Goal: Task Accomplishment & Management: Manage account settings

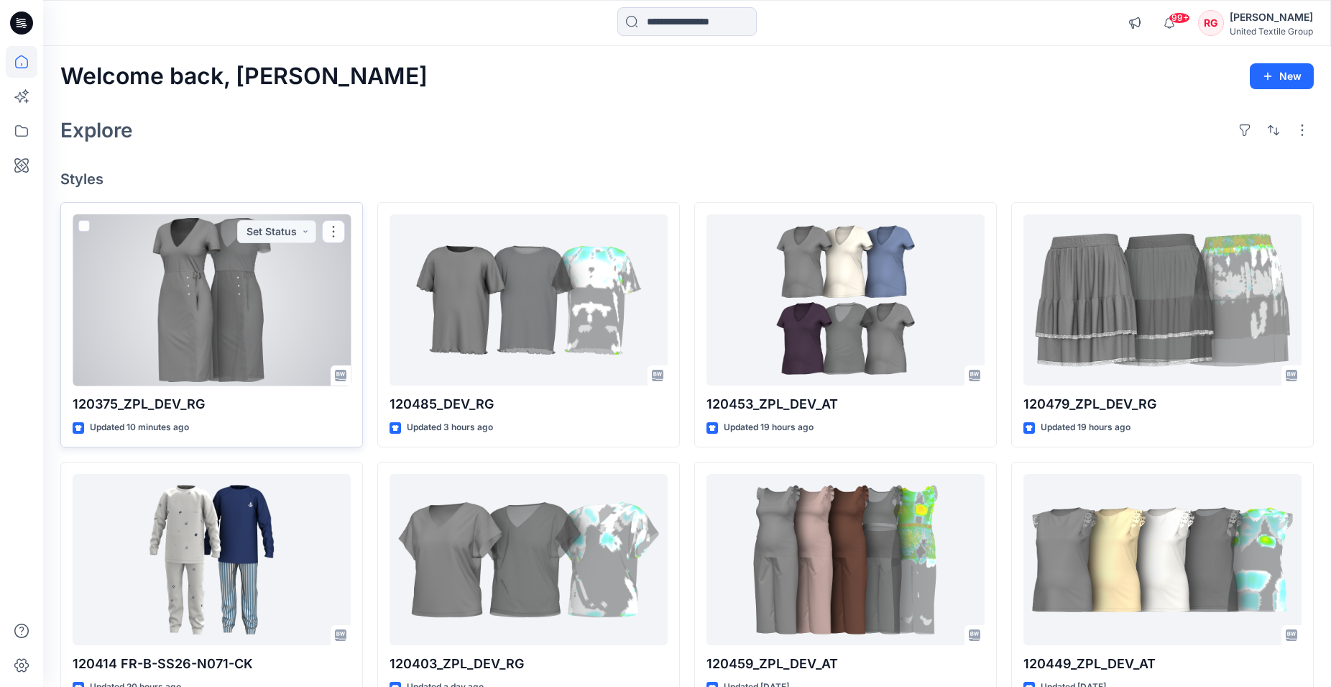
click at [170, 311] on div at bounding box center [212, 300] width 278 height 172
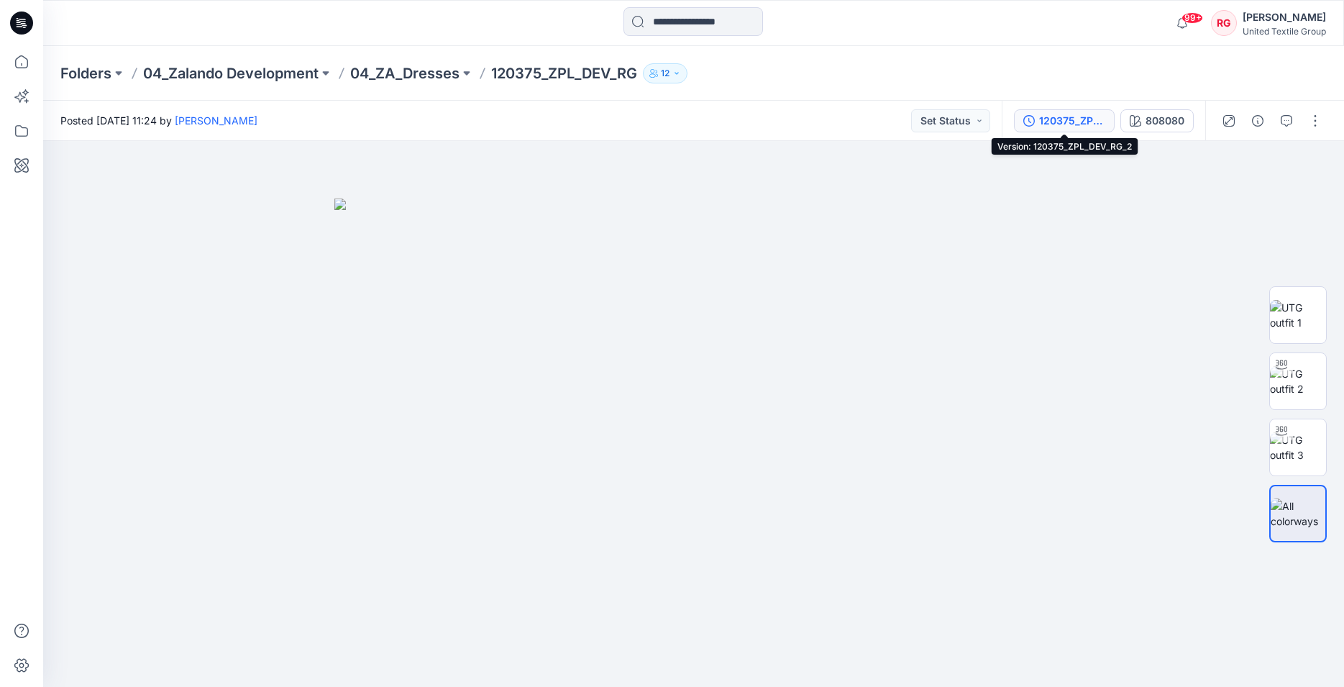
click at [1081, 119] on div "120375_ZPL_DEV_RG_2" at bounding box center [1072, 121] width 66 height 16
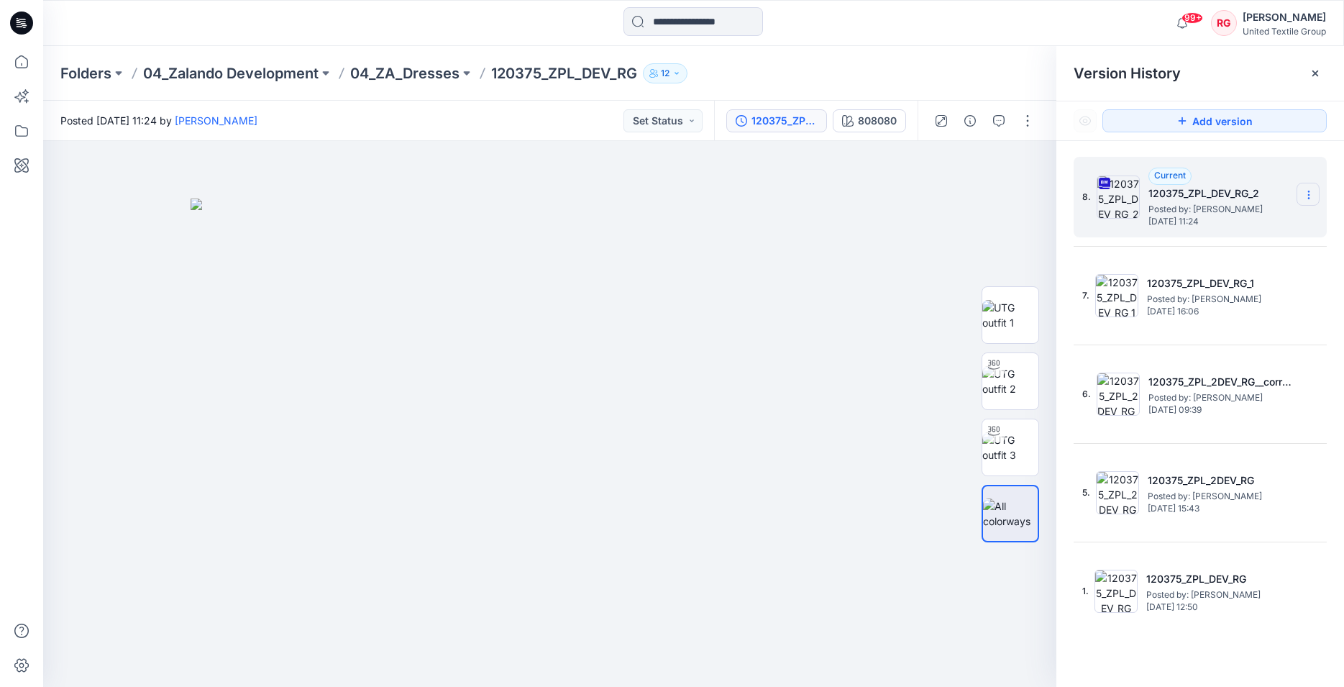
click at [1300, 196] on section at bounding box center [1307, 194] width 23 height 23
click at [889, 229] on img at bounding box center [550, 442] width 719 height 489
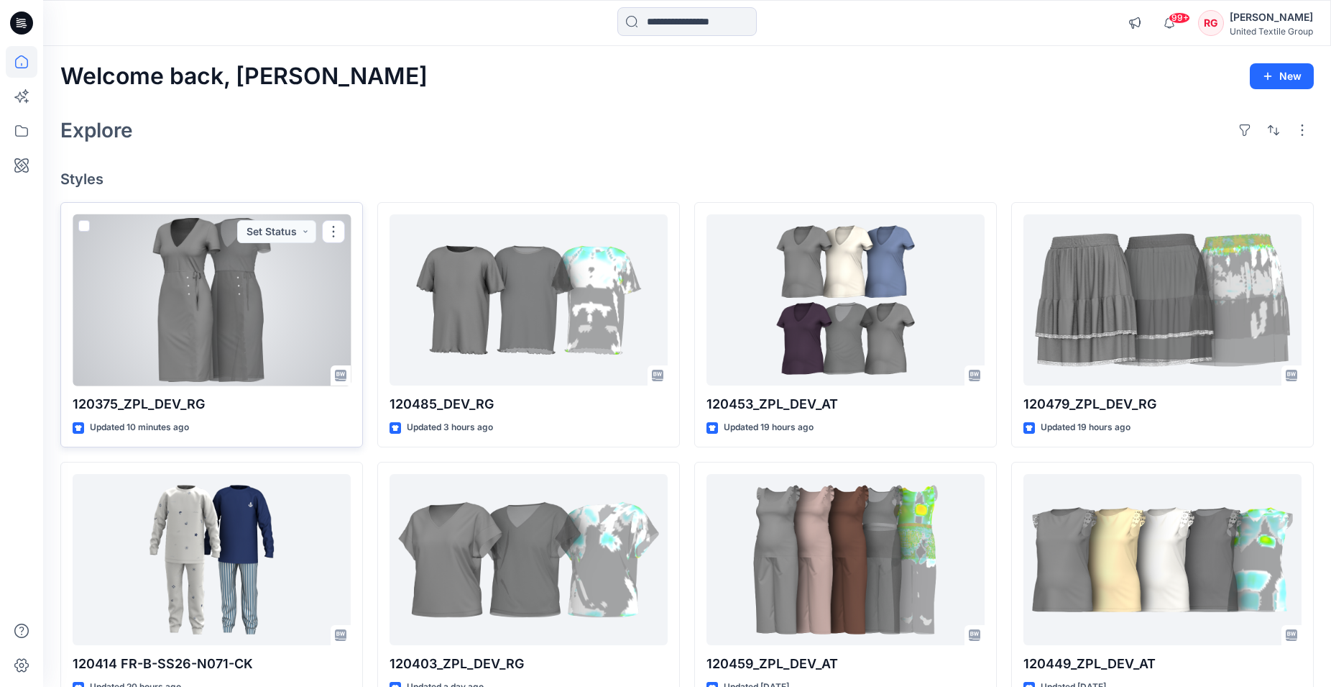
click at [254, 320] on div at bounding box center [212, 300] width 278 height 172
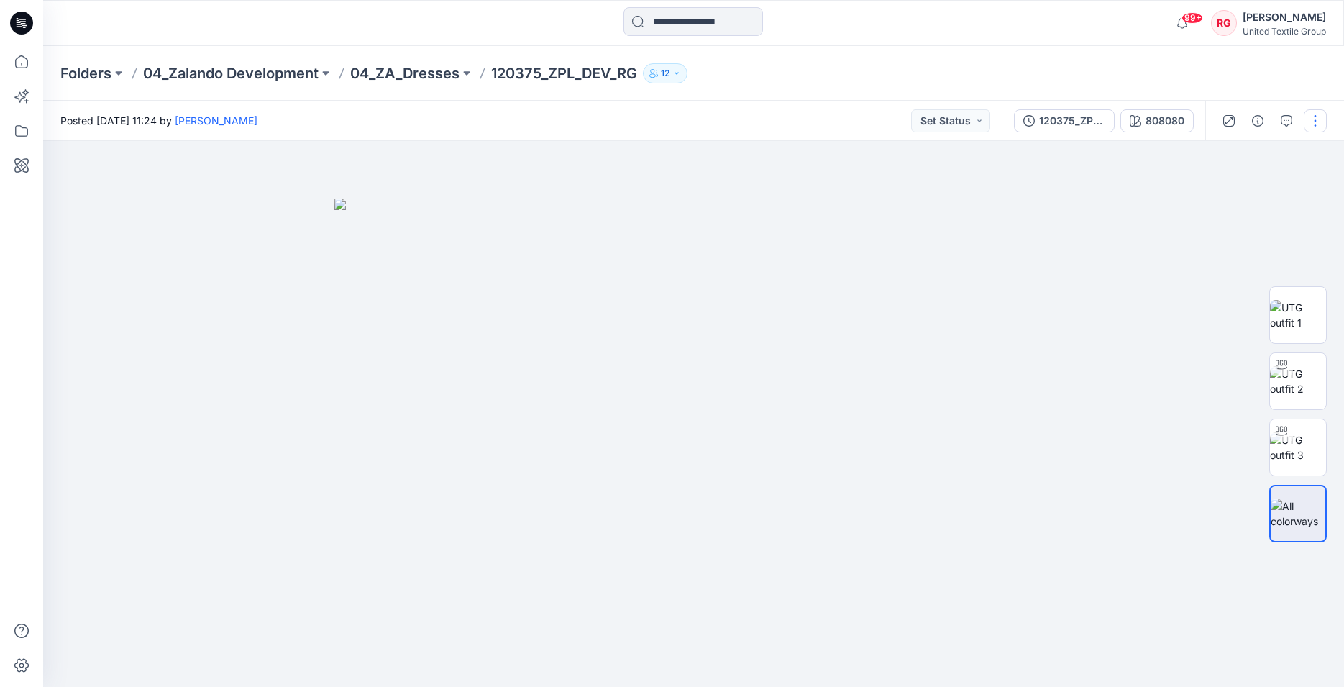
click at [1313, 121] on button "button" at bounding box center [1314, 120] width 23 height 23
click at [1231, 191] on p "Edit" at bounding box center [1223, 194] width 18 height 15
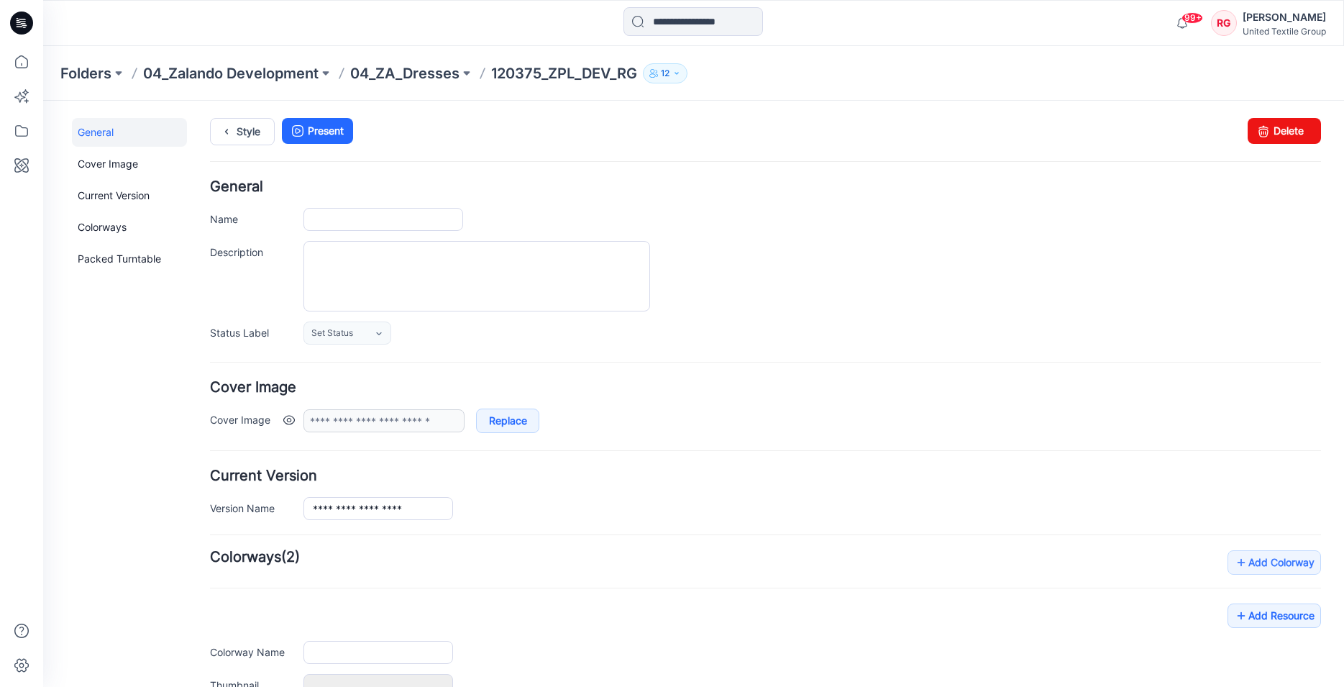
type input "**********"
type input "******"
type input "**********"
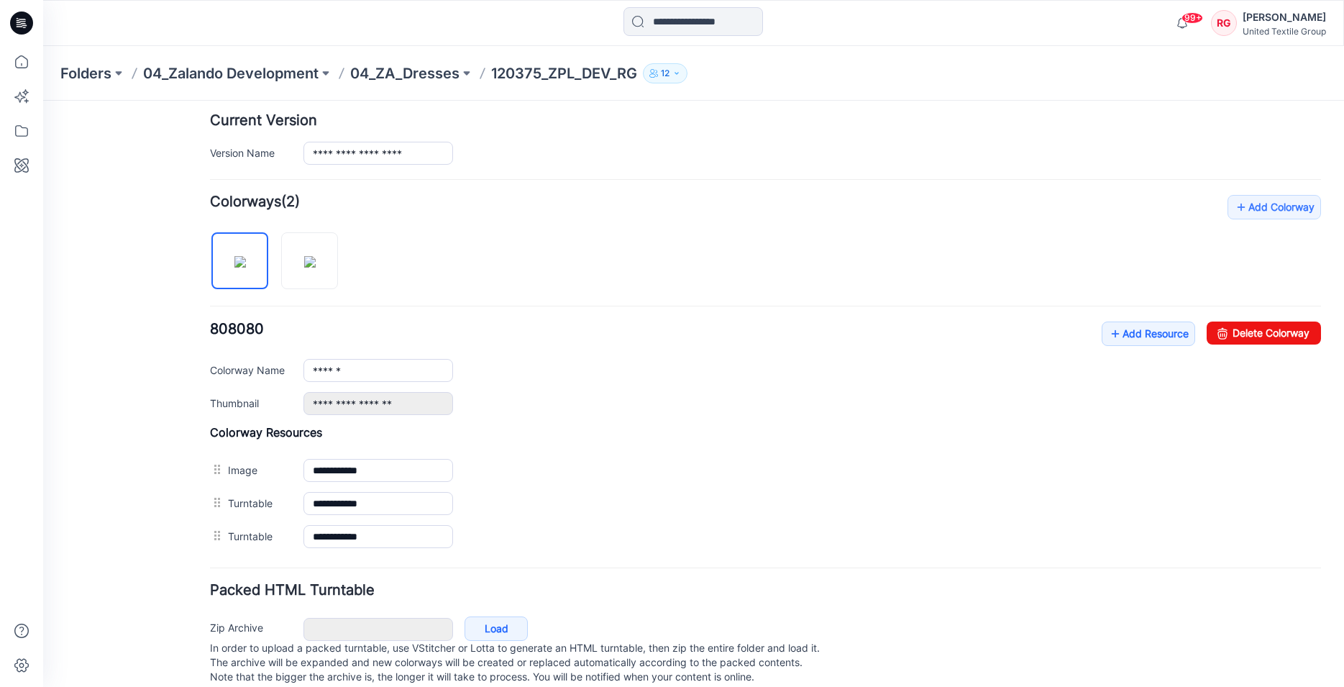
scroll to position [387, 0]
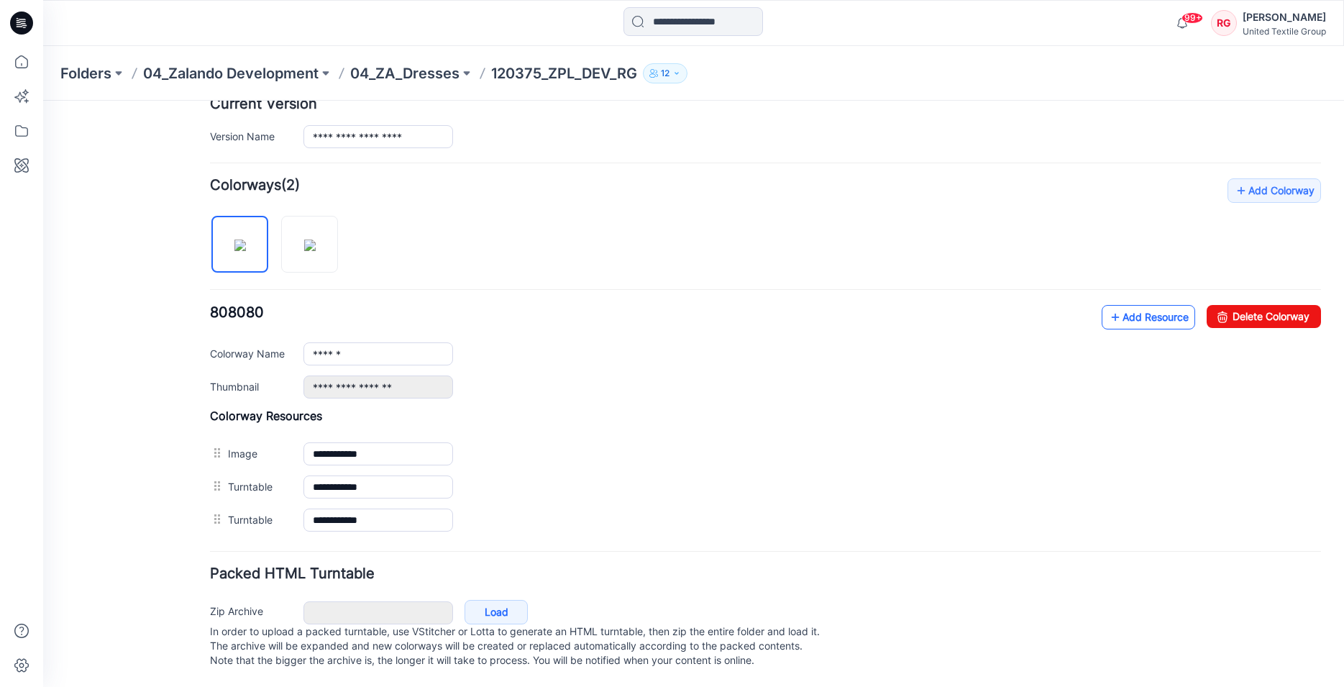
click at [1118, 305] on link "Add Resource" at bounding box center [1147, 317] width 93 height 24
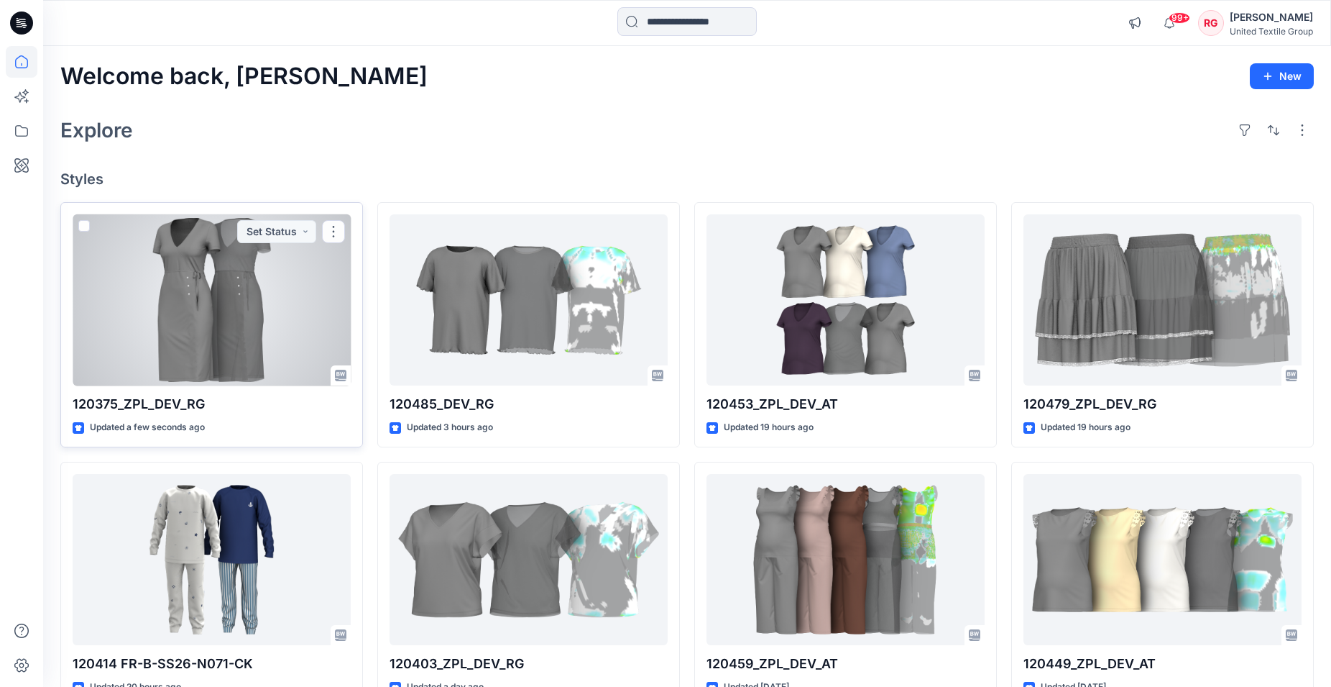
click at [191, 318] on div at bounding box center [212, 300] width 278 height 172
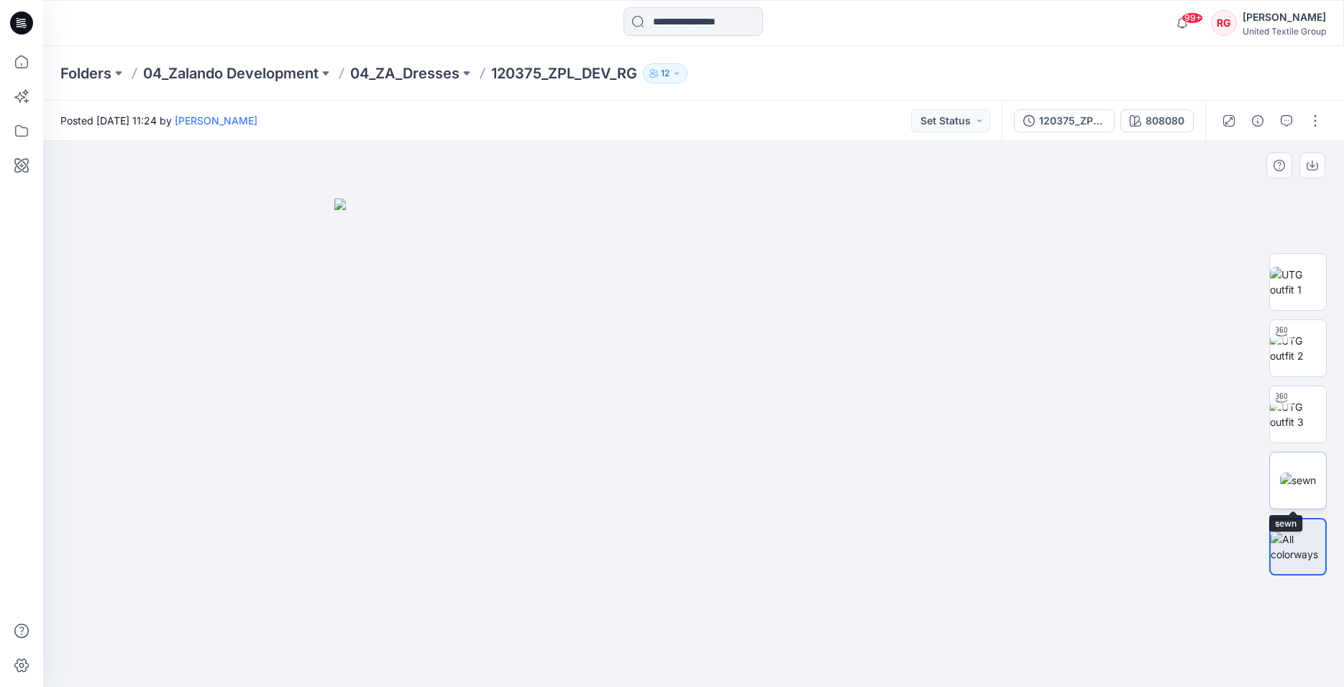
click at [1308, 480] on img at bounding box center [1298, 479] width 36 height 15
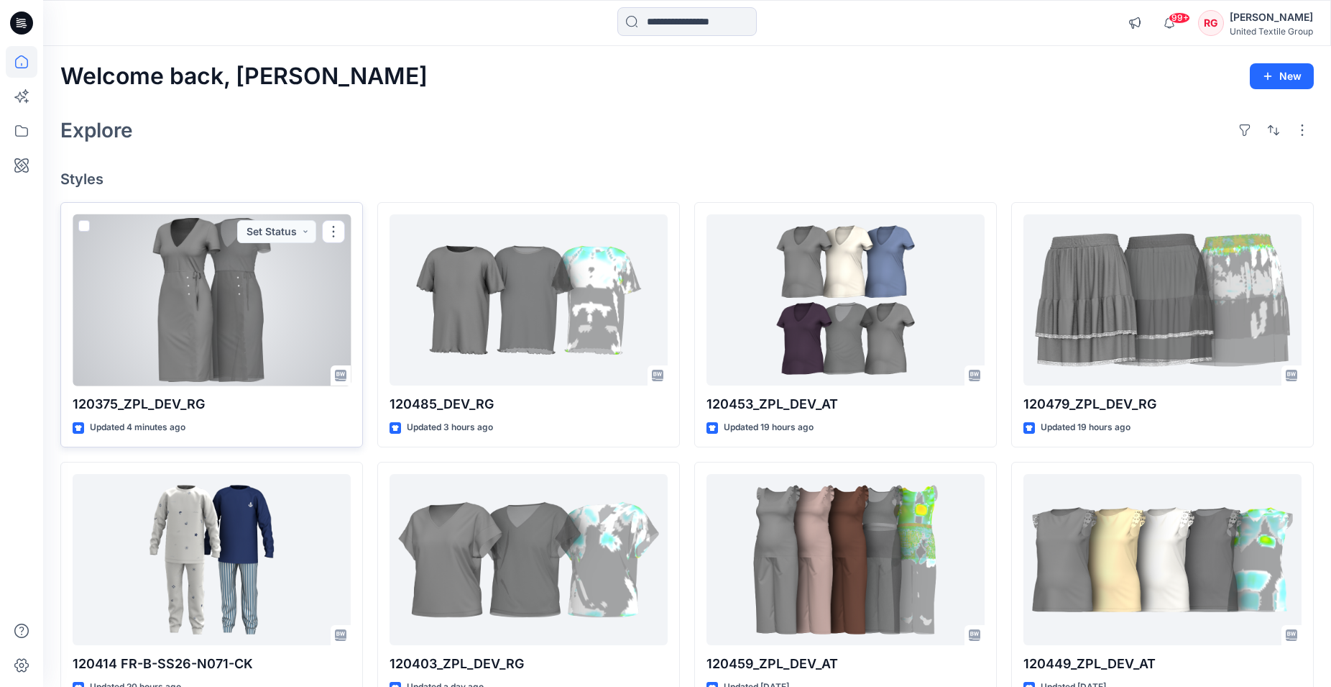
click at [249, 275] on div at bounding box center [212, 300] width 278 height 172
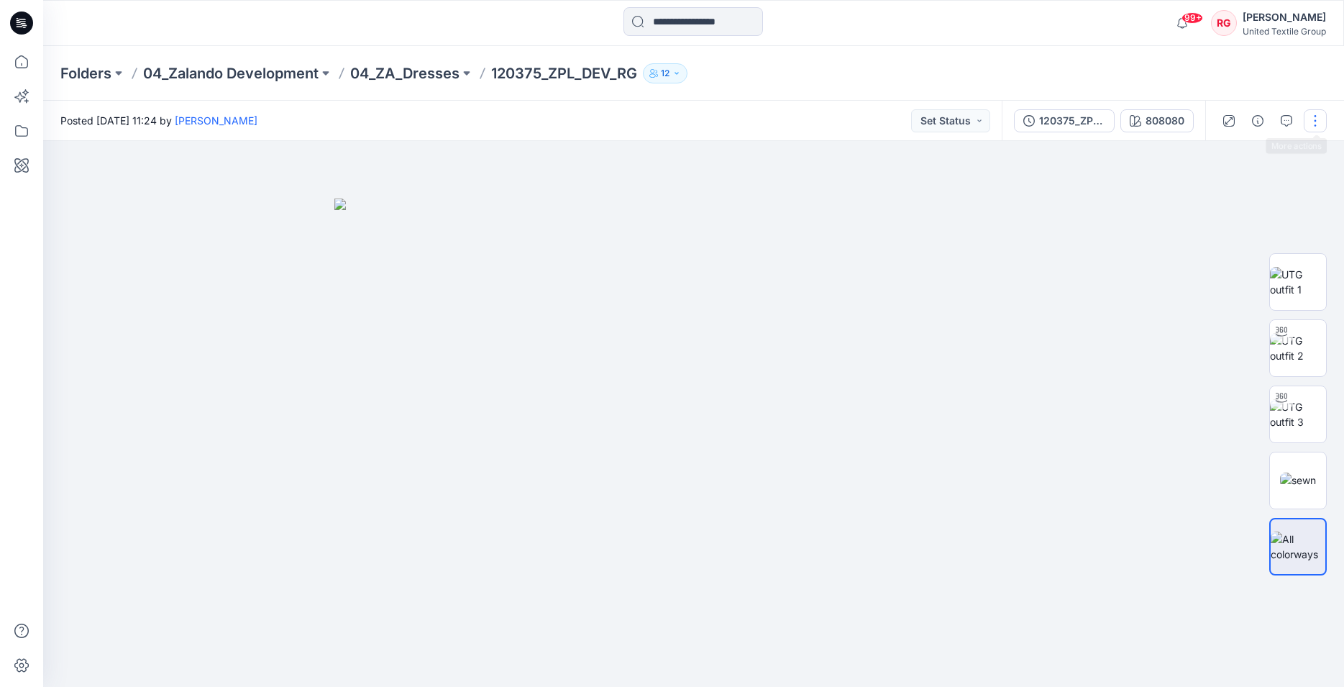
click at [1316, 119] on button "button" at bounding box center [1314, 120] width 23 height 23
click at [1234, 193] on button "Edit" at bounding box center [1254, 194] width 132 height 27
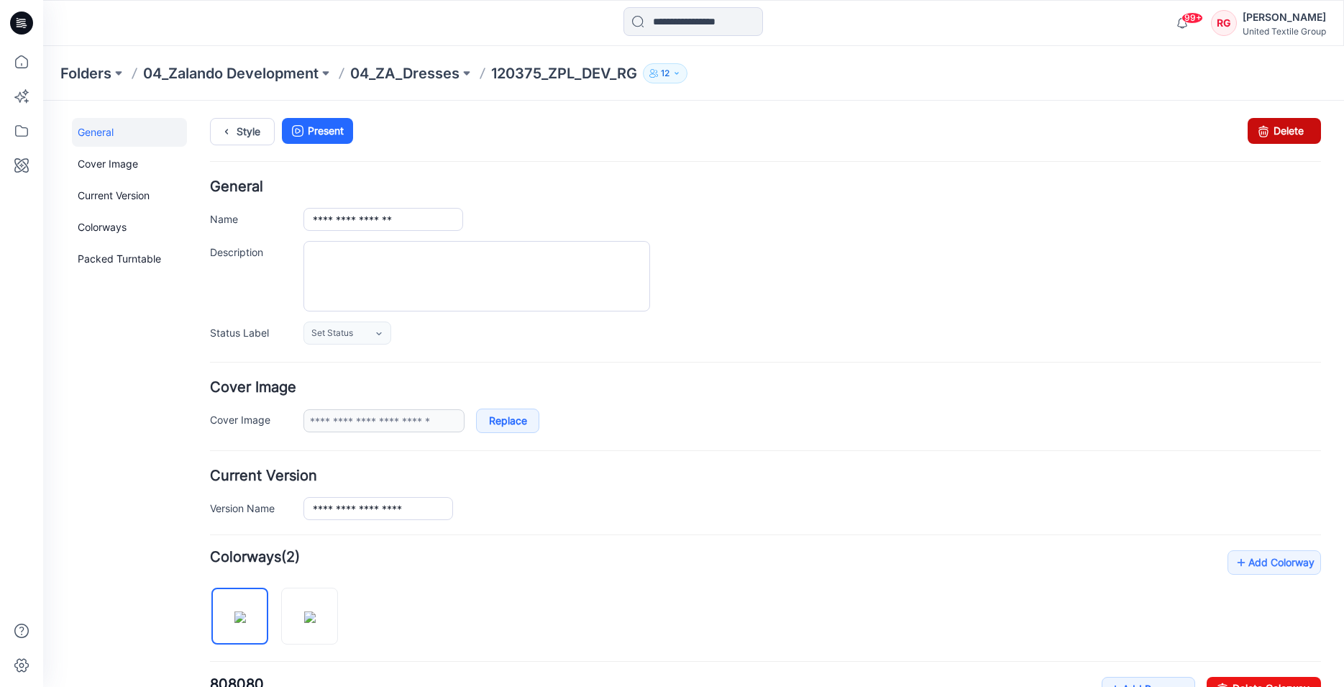
click at [1270, 126] on link "Delete" at bounding box center [1283, 131] width 73 height 26
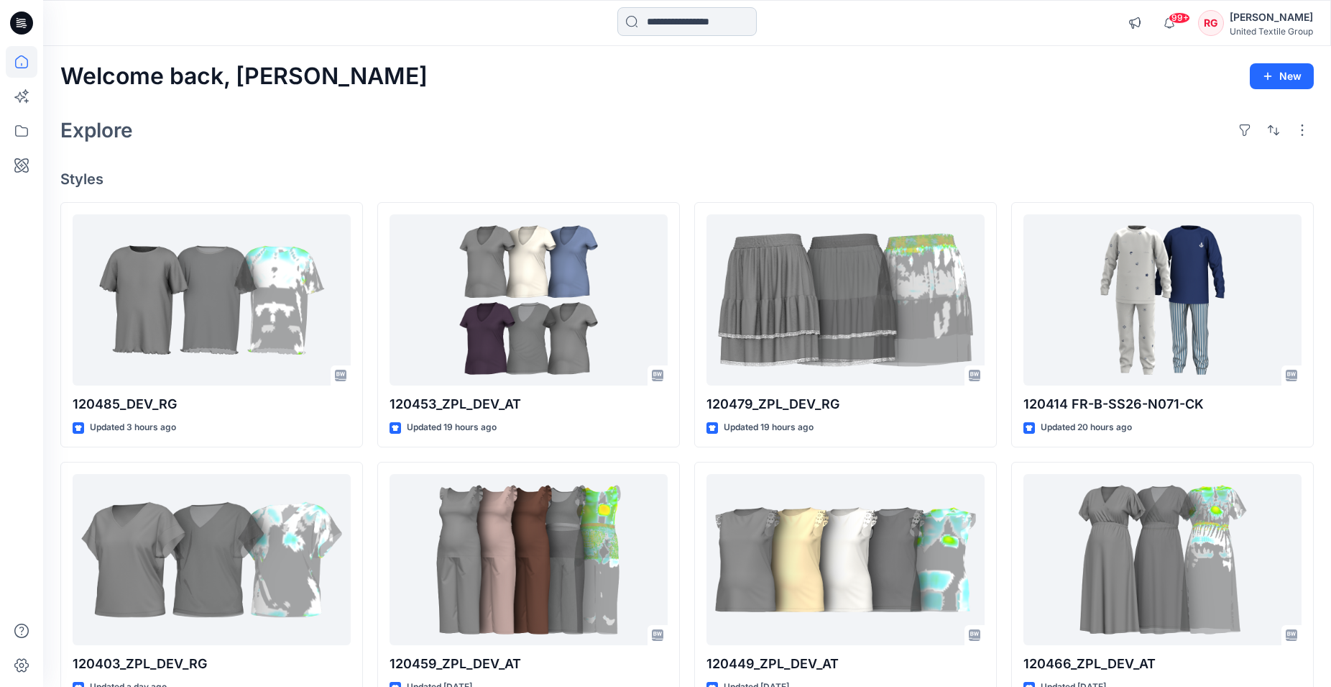
click at [659, 27] on input at bounding box center [687, 21] width 139 height 29
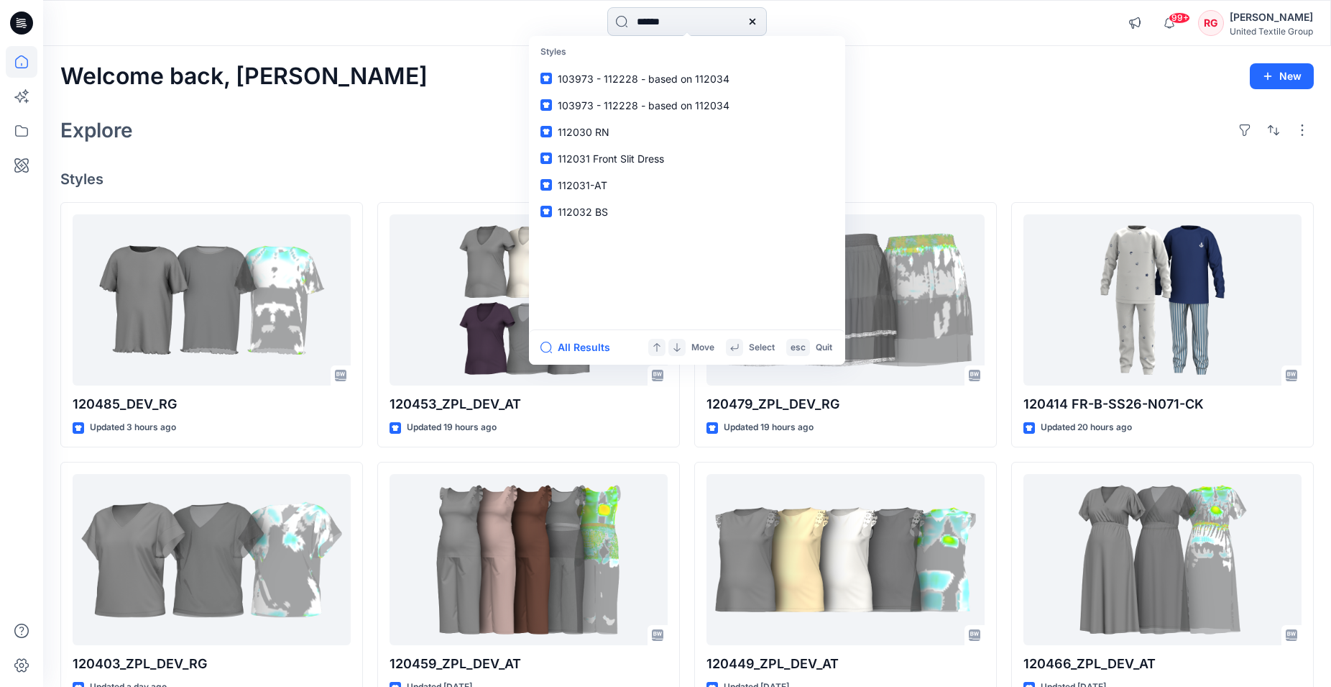
type input "******"
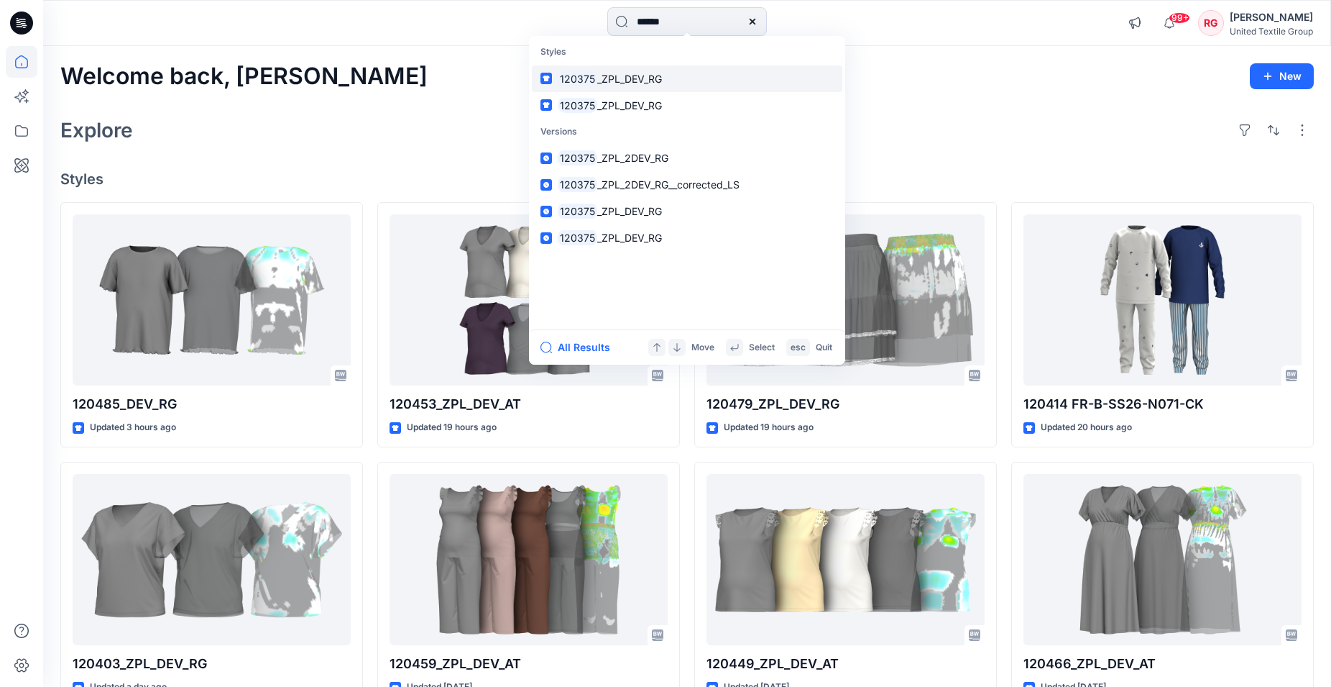
click at [604, 75] on span "_ZPL_DEV_RG" at bounding box center [629, 79] width 65 height 12
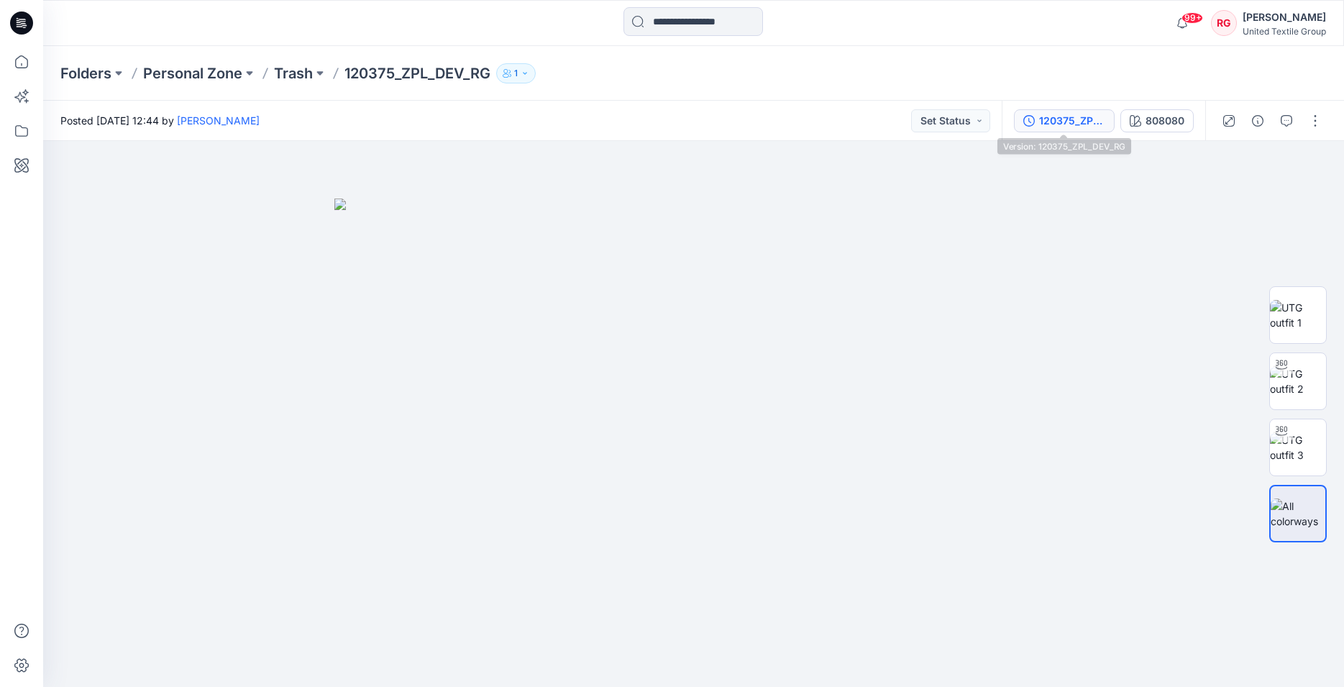
click at [1068, 119] on div "120375_ZPL_DEV_RG" at bounding box center [1072, 121] width 66 height 16
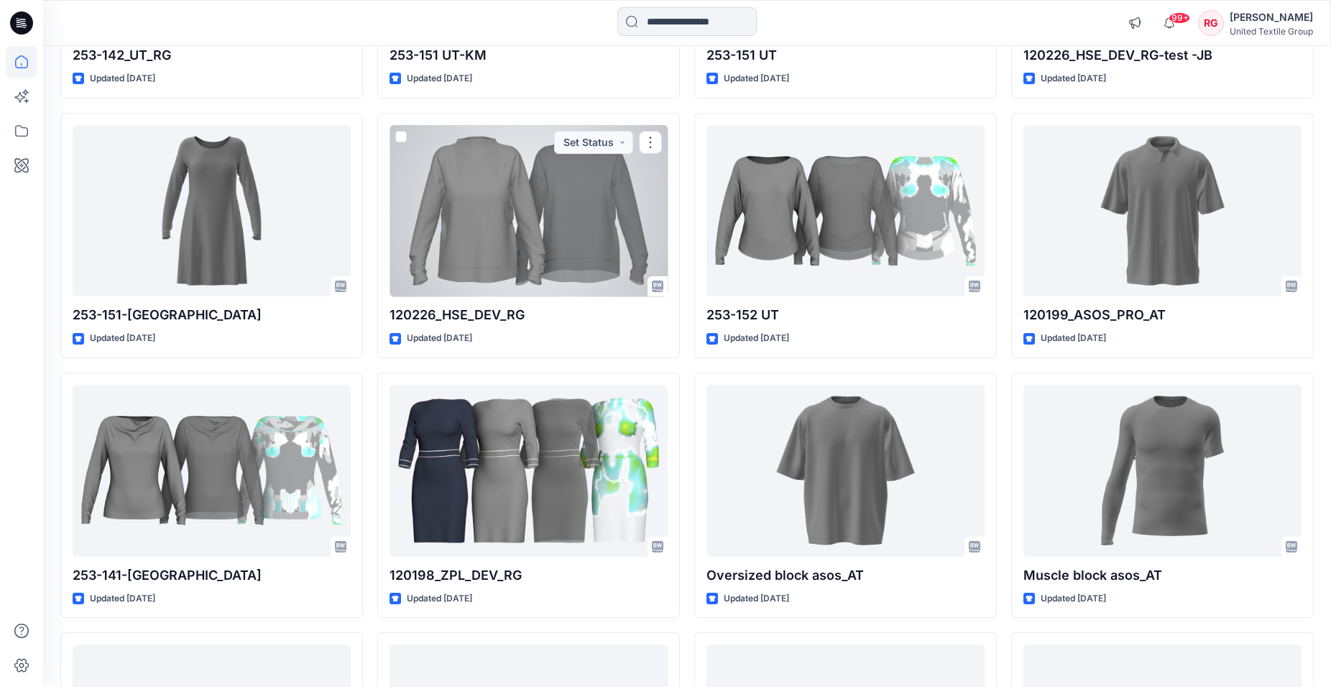
scroll to position [19706, 0]
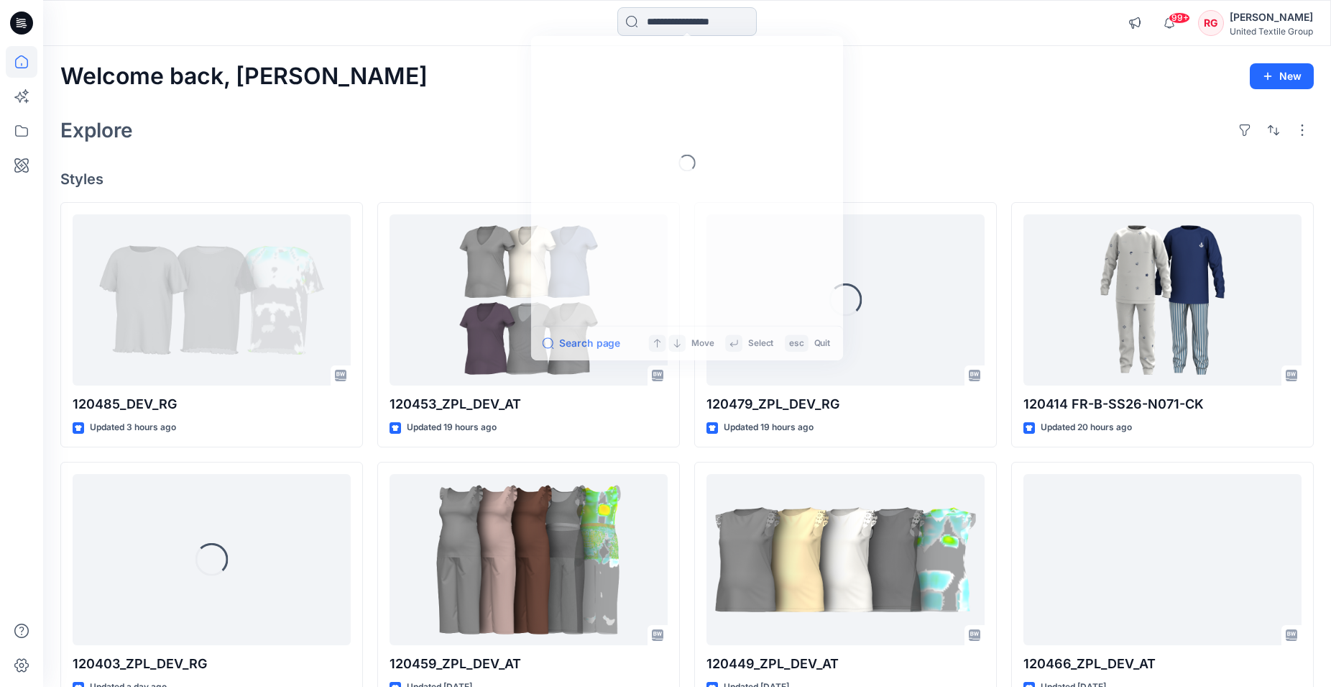
click at [679, 21] on input at bounding box center [687, 21] width 139 height 29
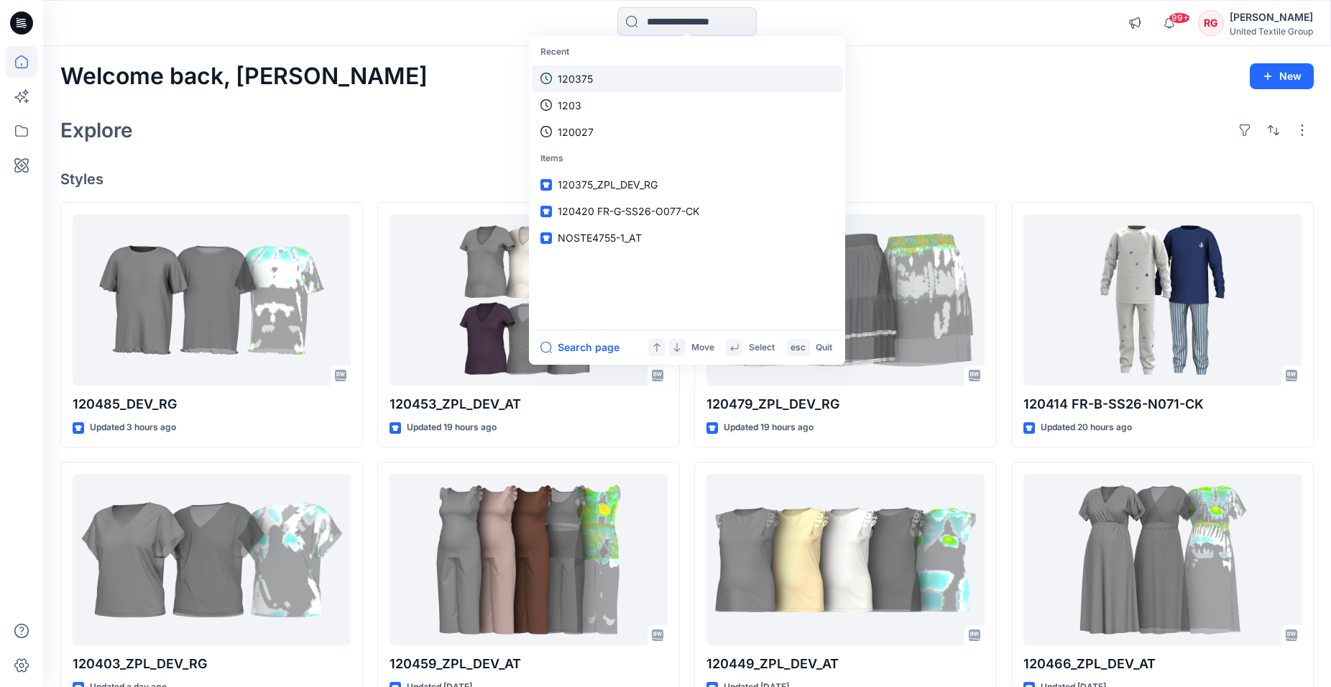
click at [582, 80] on p "120375" at bounding box center [575, 78] width 35 height 15
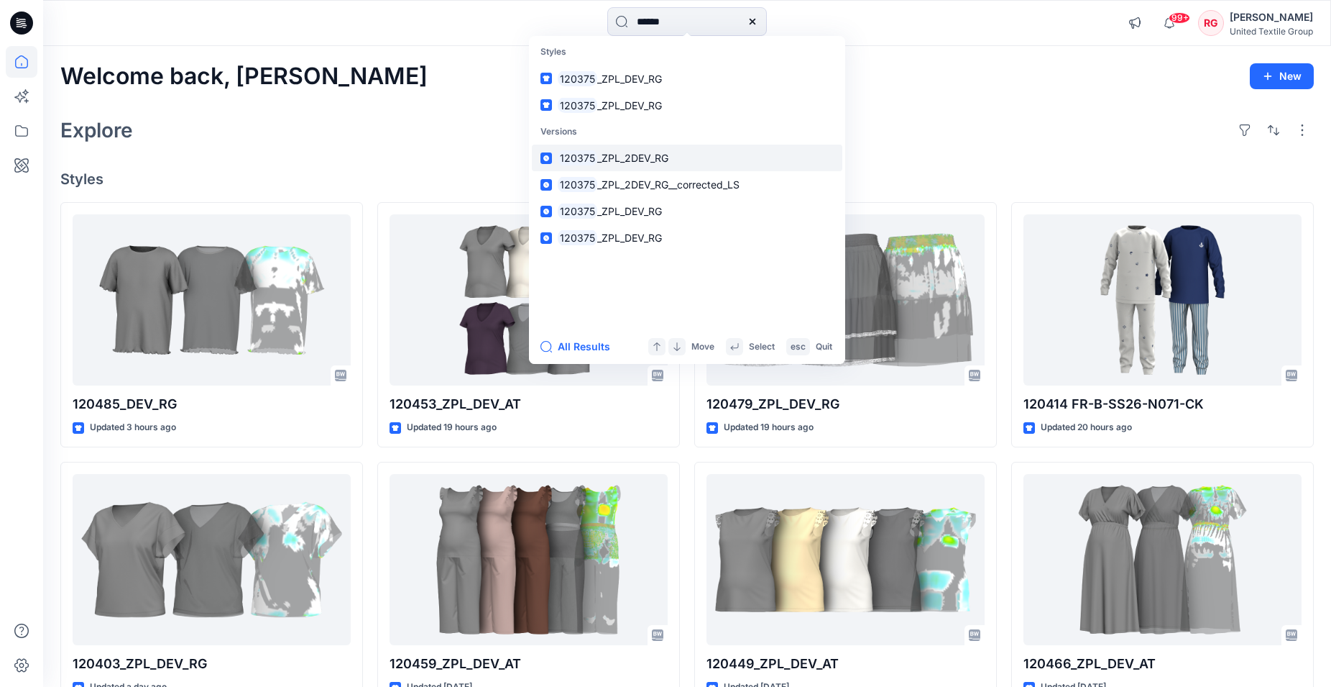
type input "******"
click at [633, 160] on span "_ZPL_2DEV_RG" at bounding box center [632, 158] width 71 height 12
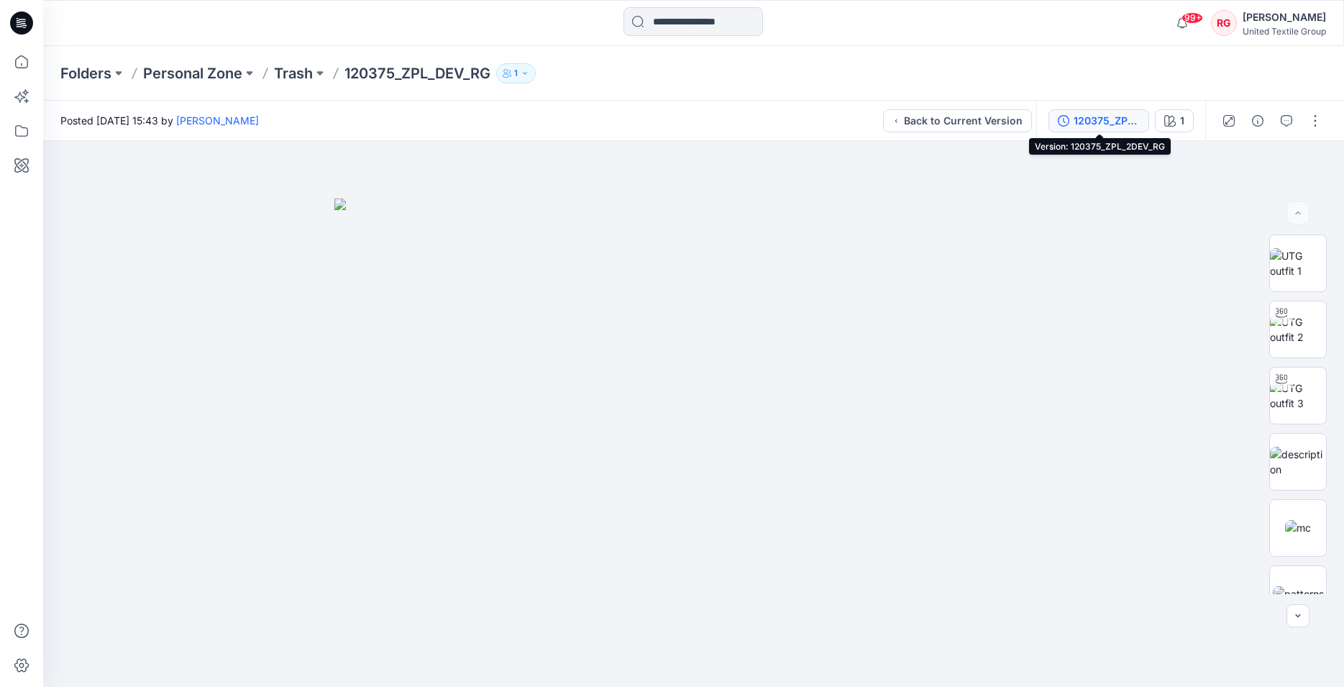
click at [1109, 119] on div "120375_ZPL_2DEV_RG" at bounding box center [1106, 121] width 66 height 16
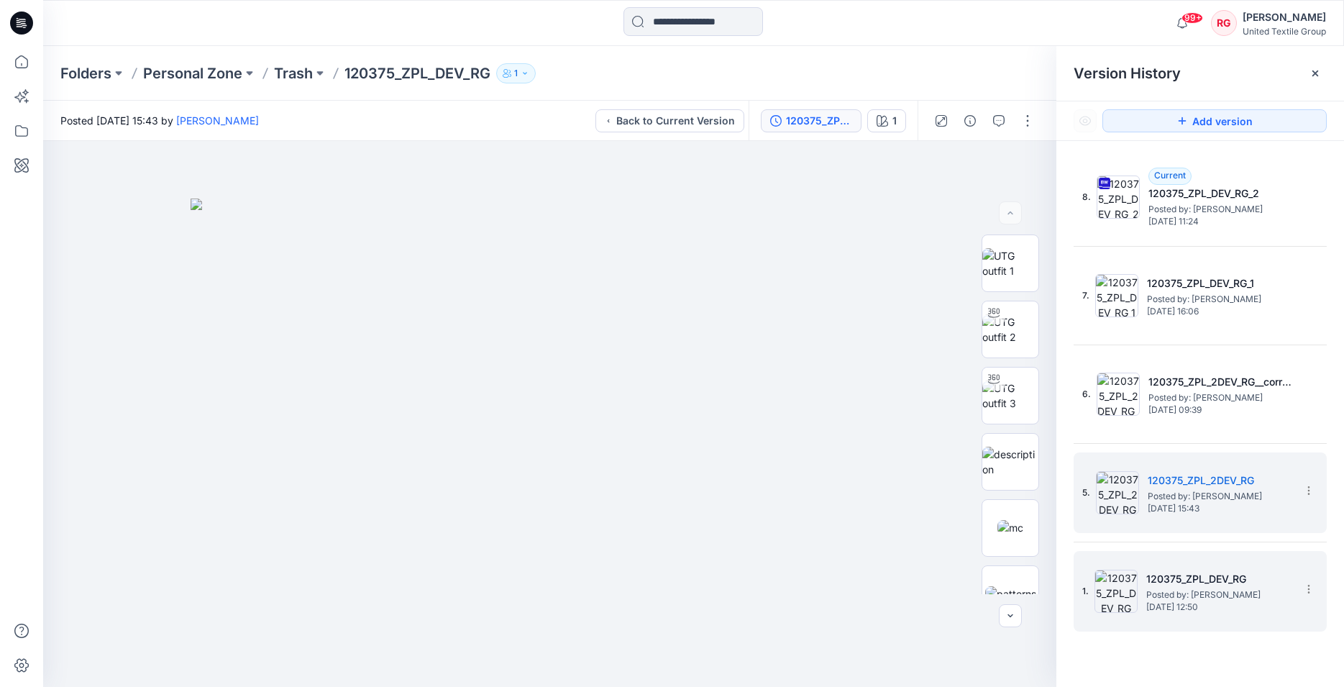
click at [1216, 580] on h5 "120375_ZPL_DEV_RG" at bounding box center [1218, 578] width 144 height 17
click at [1195, 482] on h5 "120375_ZPL_2DEV_RG" at bounding box center [1219, 480] width 144 height 17
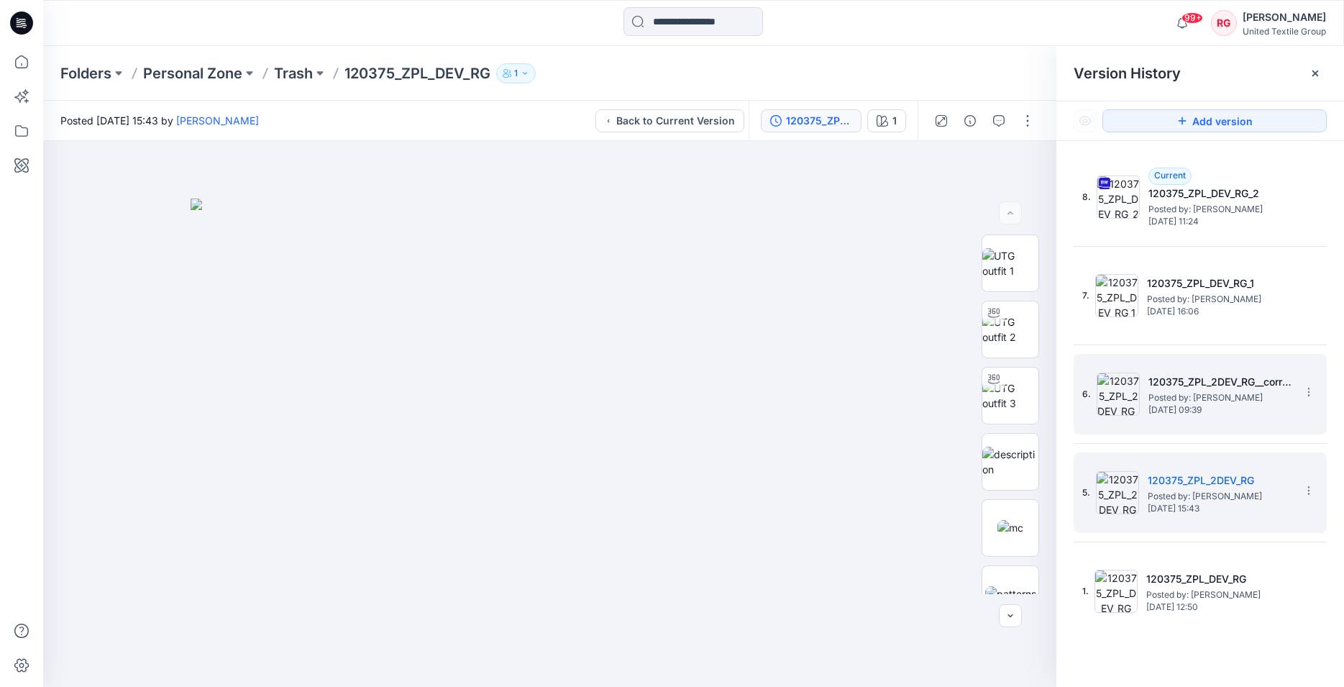
click at [1197, 380] on h5 "120375_ZPL_2DEV_RG__corrected_LS" at bounding box center [1220, 381] width 144 height 17
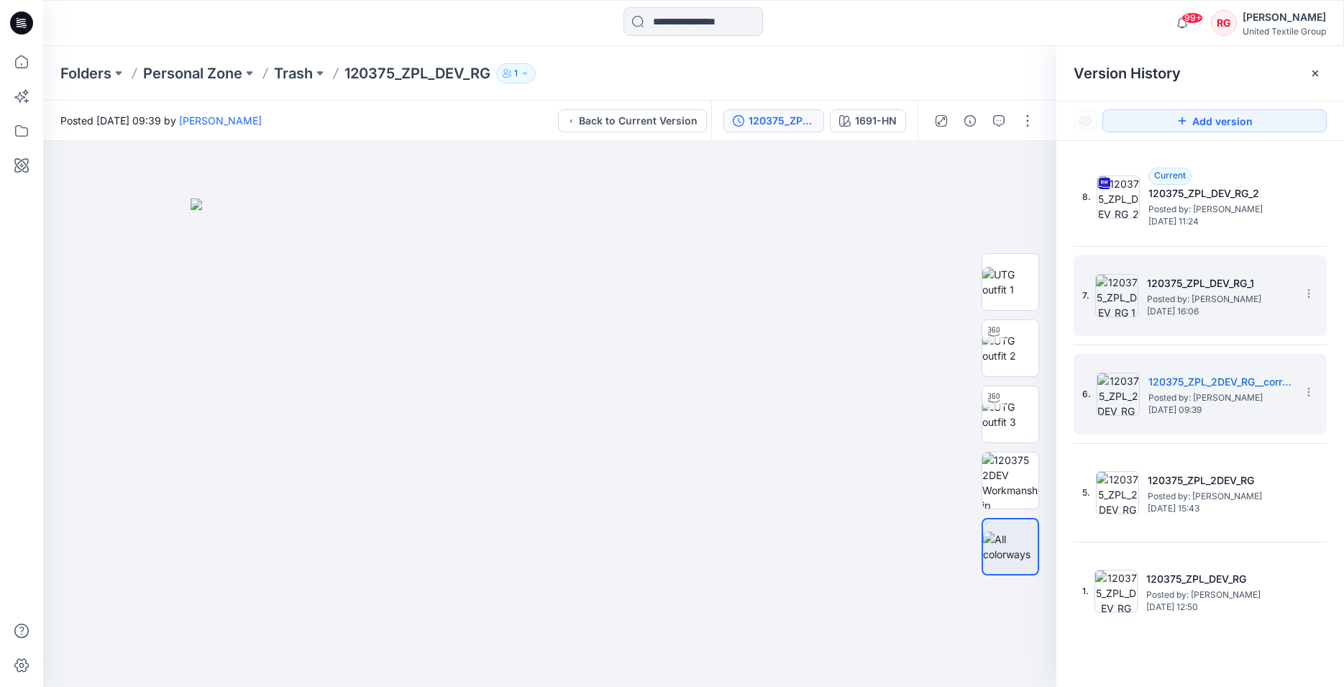
click at [1208, 290] on h5 "120375_ZPL_DEV_RG_1" at bounding box center [1219, 283] width 144 height 17
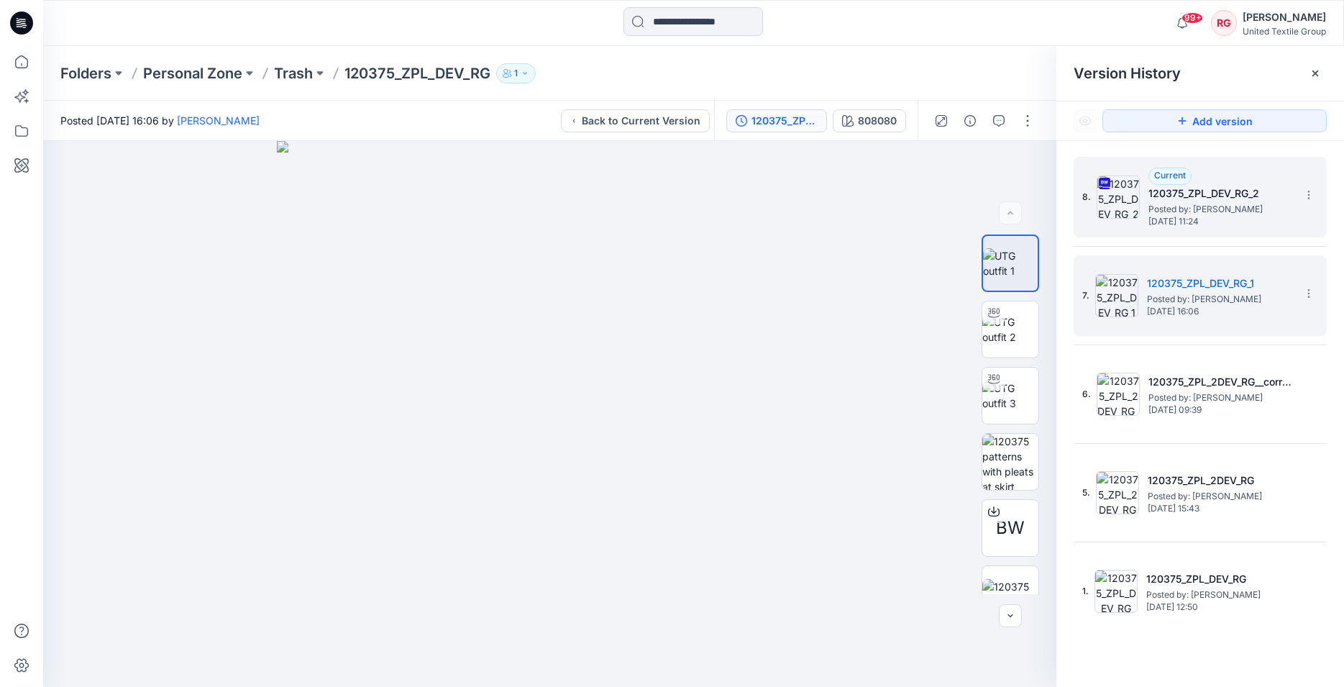
click at [1234, 196] on h5 "120375_ZPL_DEV_RG_2" at bounding box center [1220, 193] width 144 height 17
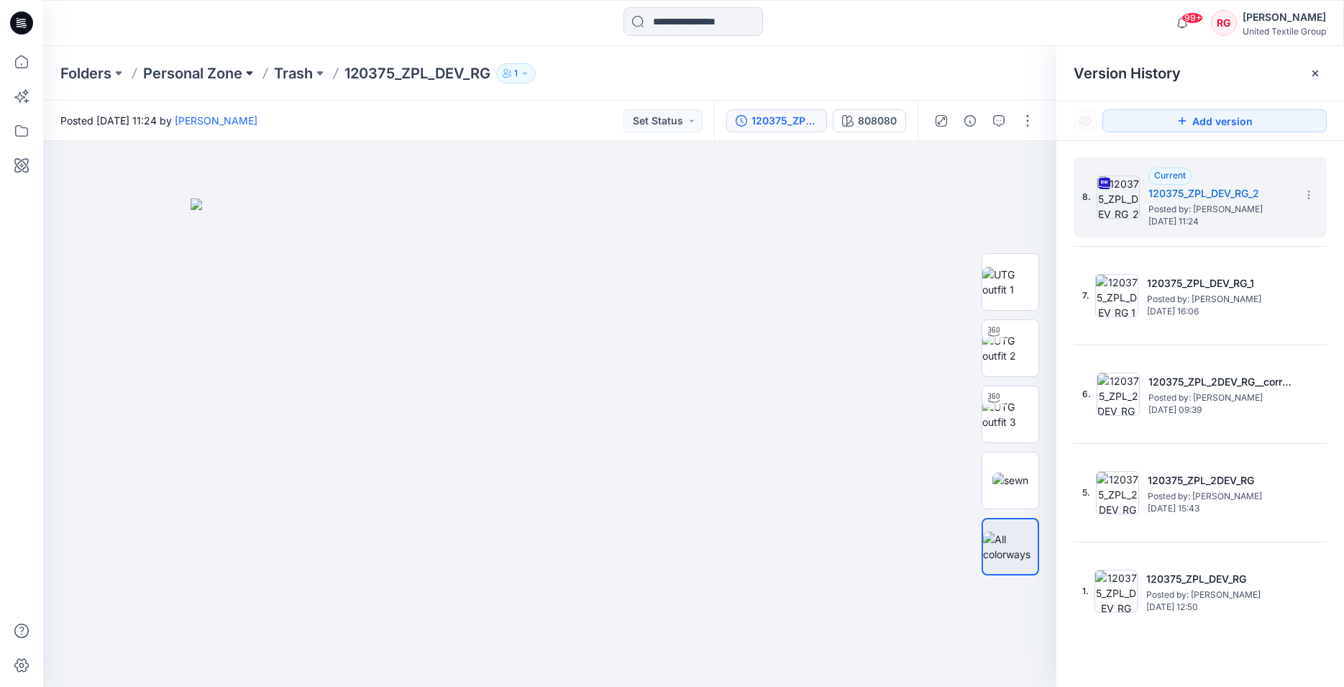
click at [251, 73] on button at bounding box center [249, 73] width 14 height 20
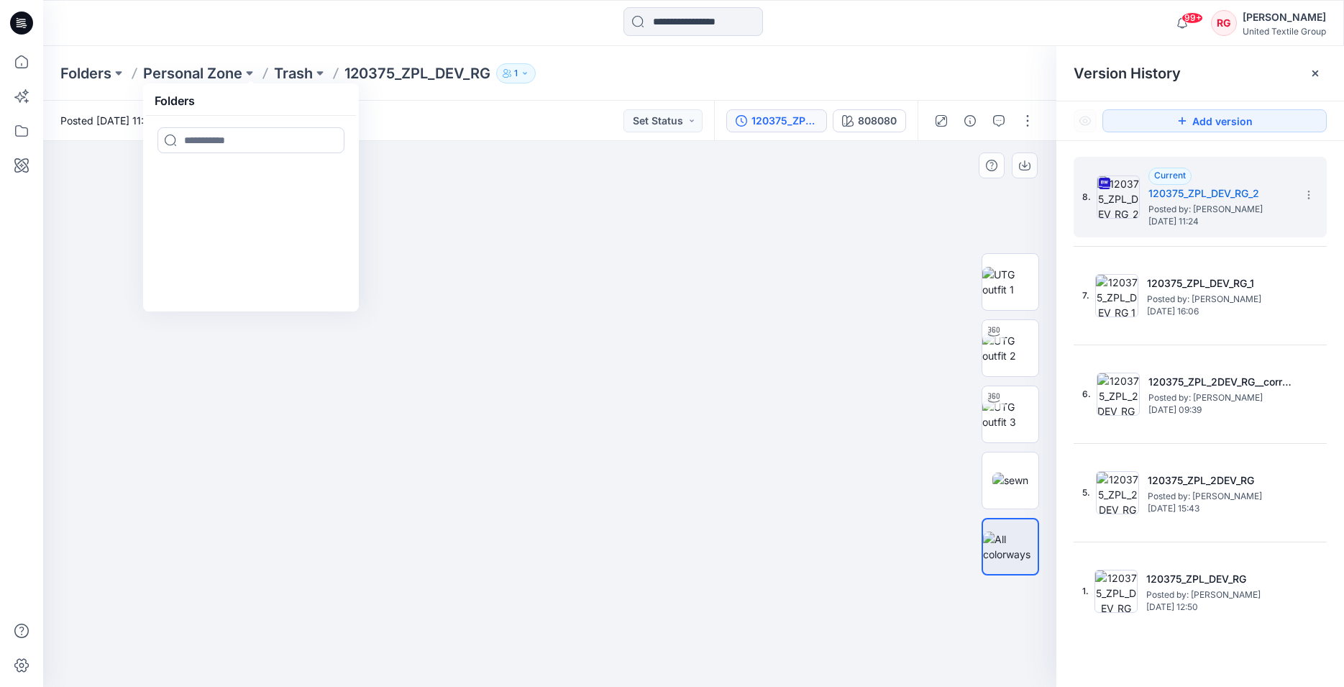
click at [265, 387] on img at bounding box center [550, 442] width 719 height 489
